Goal: Transaction & Acquisition: Book appointment/travel/reservation

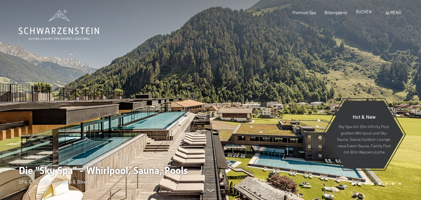
click at [365, 12] on span "BUCHEN" at bounding box center [364, 11] width 16 height 5
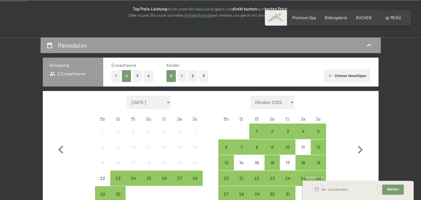
scroll to position [135, 0]
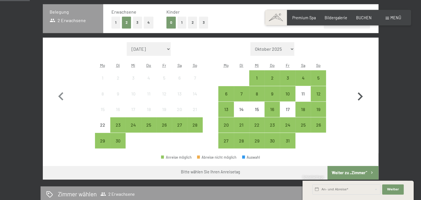
click at [359, 96] on icon "button" at bounding box center [360, 97] width 16 height 16
select select "[DATE]"
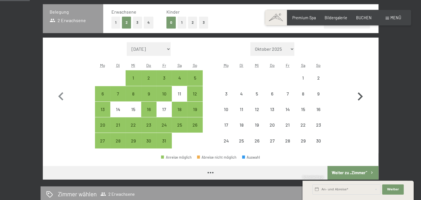
click at [359, 96] on icon "button" at bounding box center [360, 97] width 16 height 16
select select "[DATE]"
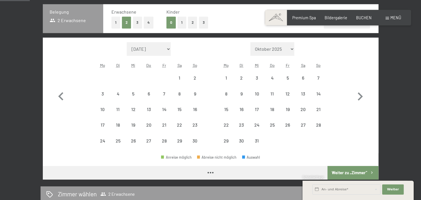
select select "[DATE]"
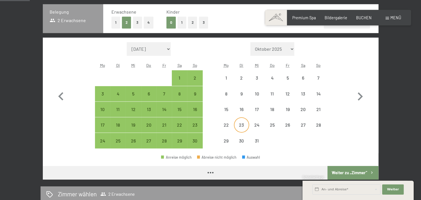
select select "[DATE]"
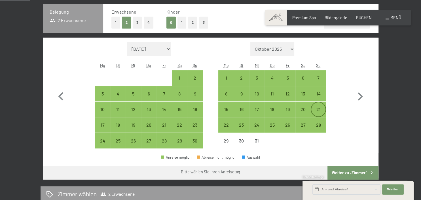
click at [317, 110] on div "21" at bounding box center [318, 114] width 14 height 14
select select "[DATE]"
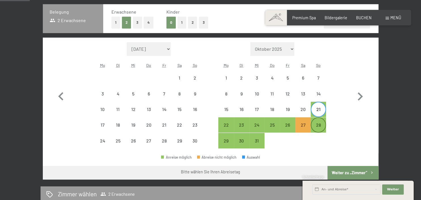
click at [317, 125] on div "28" at bounding box center [318, 130] width 14 height 14
select select "[DATE]"
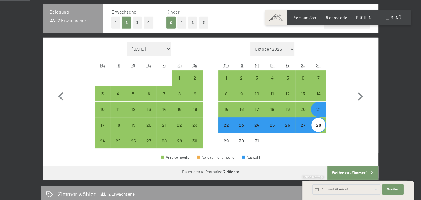
click at [340, 174] on button "Weiter zu „Zimmer“" at bounding box center [353, 173] width 51 height 14
select select "[DATE]"
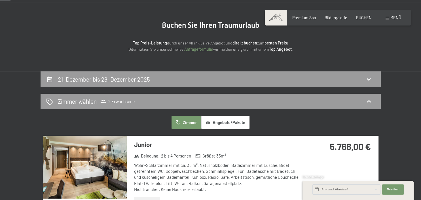
scroll to position [47, 0]
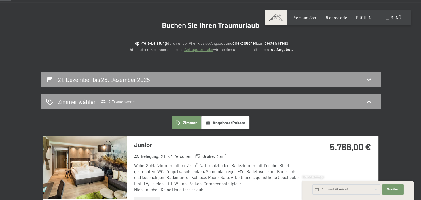
click at [255, 170] on div "Wohn-Schlafzimmer mit ca. 35 m², Naturholzboden, Badezimmer mit Dusche, Bidet, …" at bounding box center [218, 178] width 169 height 30
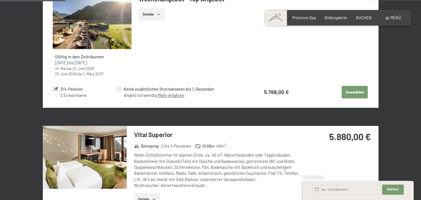
scroll to position [292, 0]
